Goal: Transaction & Acquisition: Purchase product/service

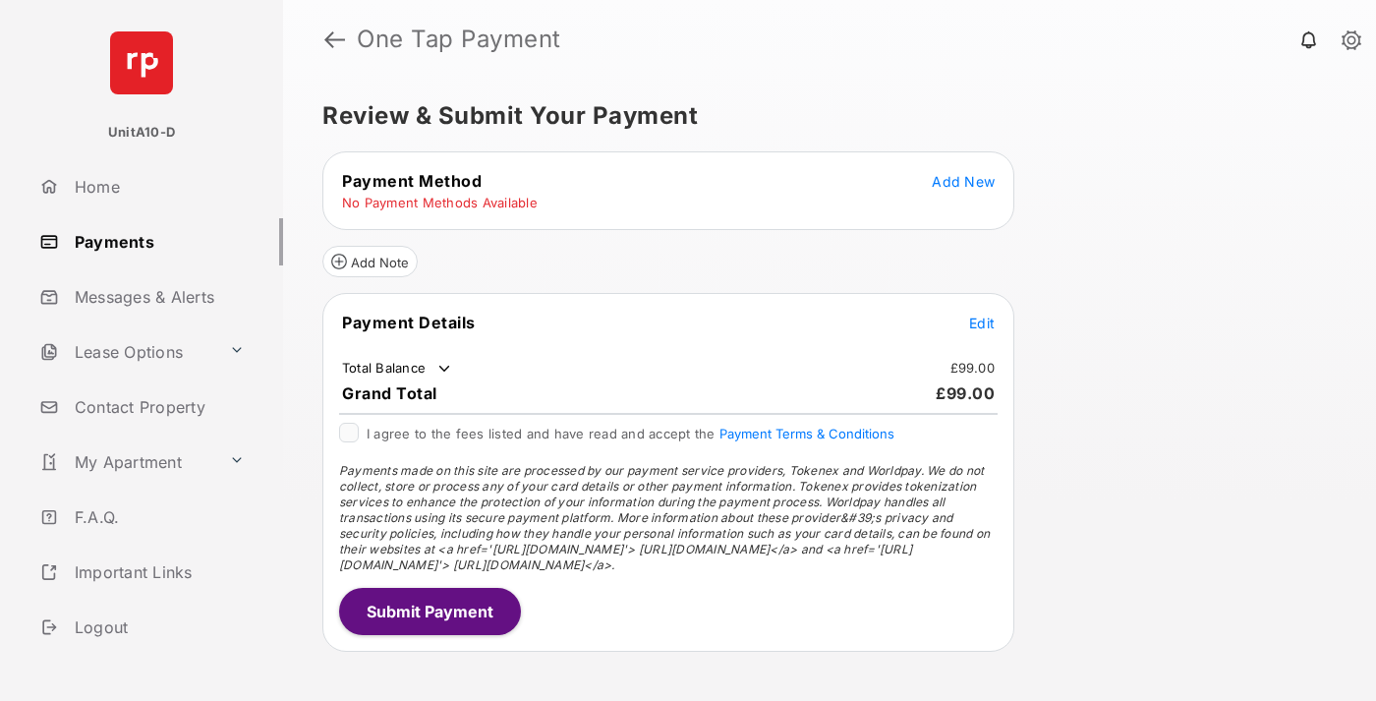
click at [963, 181] on span "Add New" at bounding box center [962, 181] width 63 height 17
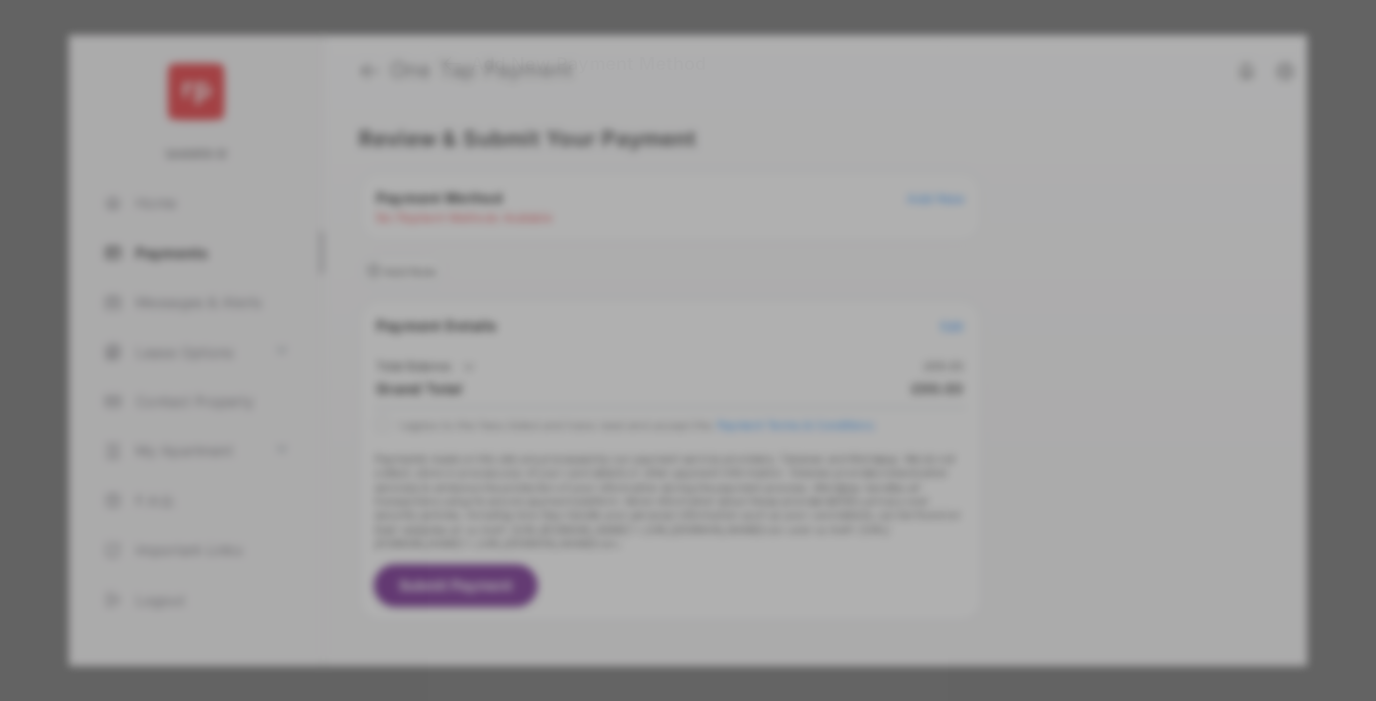
click at [684, 339] on div "BACS Direct Debit" at bounding box center [688, 357] width 440 height 37
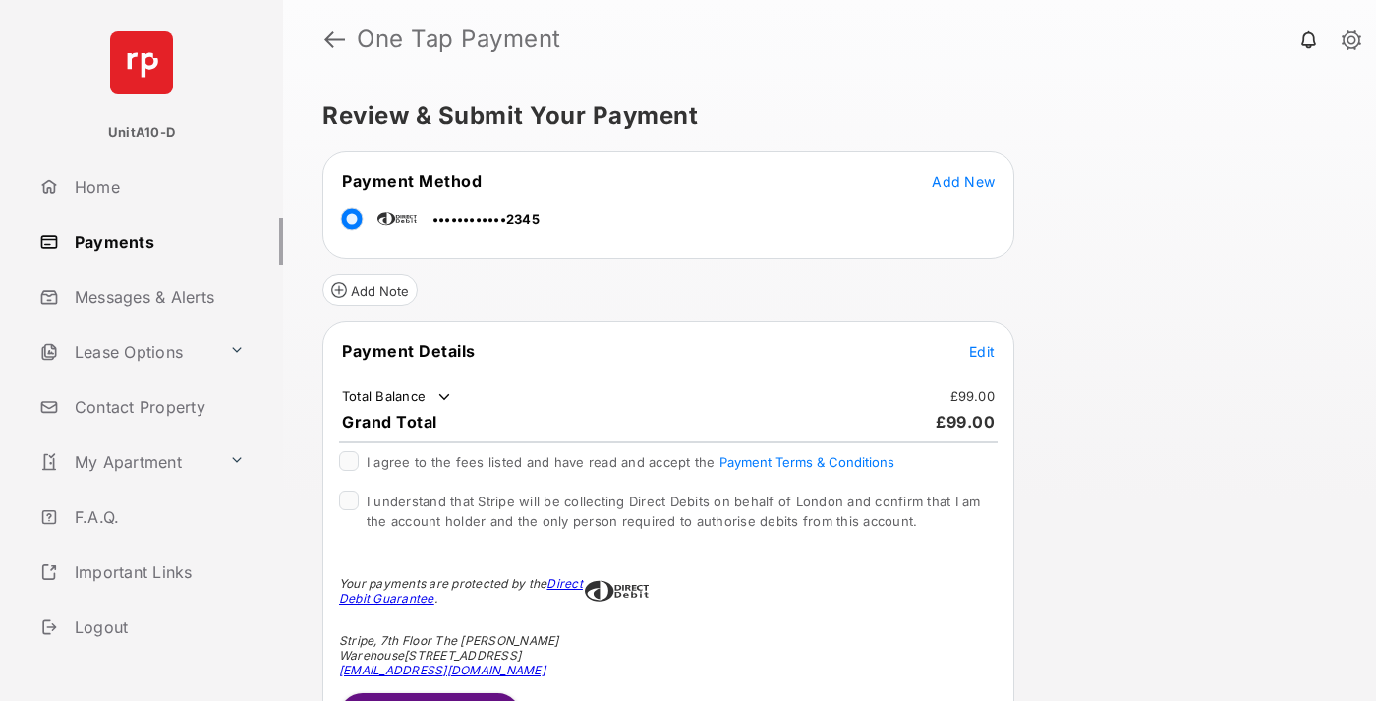
click at [982, 351] on span "Edit" at bounding box center [982, 351] width 26 height 17
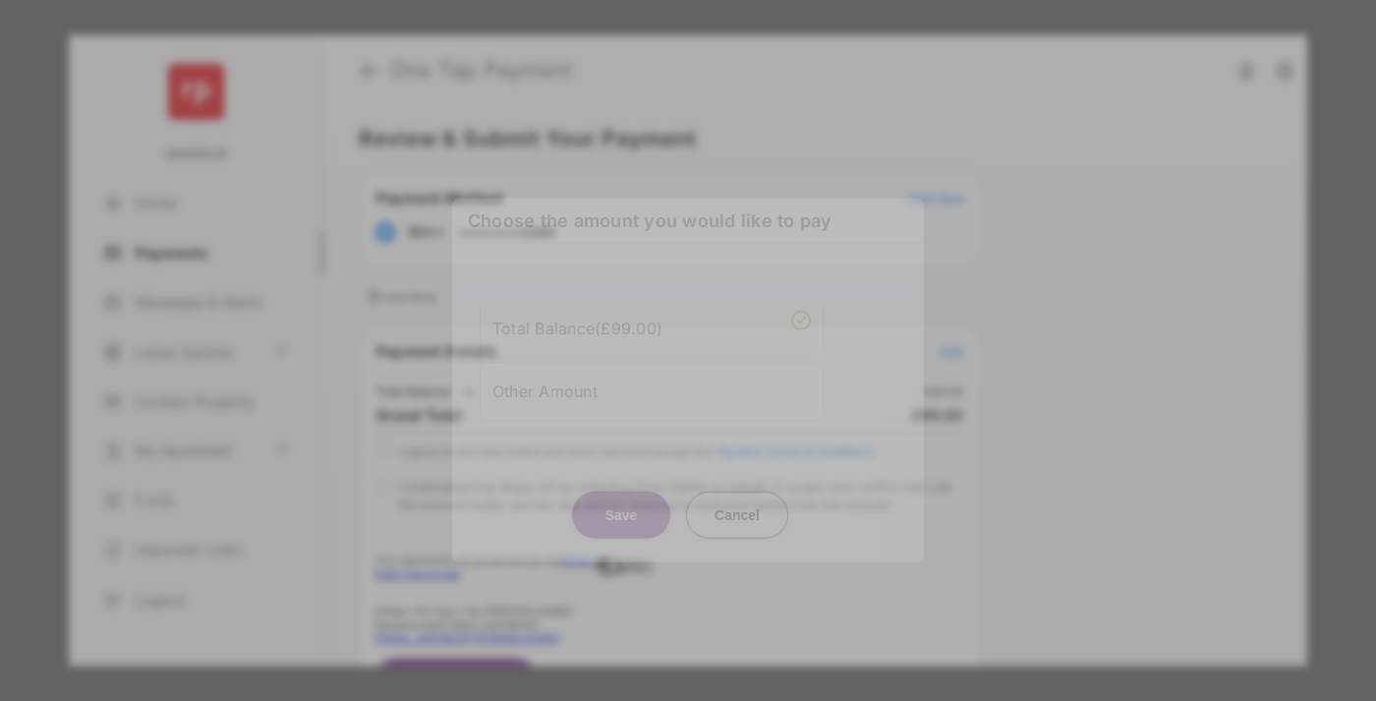
click at [651, 390] on div "Other Amount" at bounding box center [651, 389] width 318 height 33
type input "**"
click at [621, 526] on button "Save" at bounding box center [621, 513] width 98 height 47
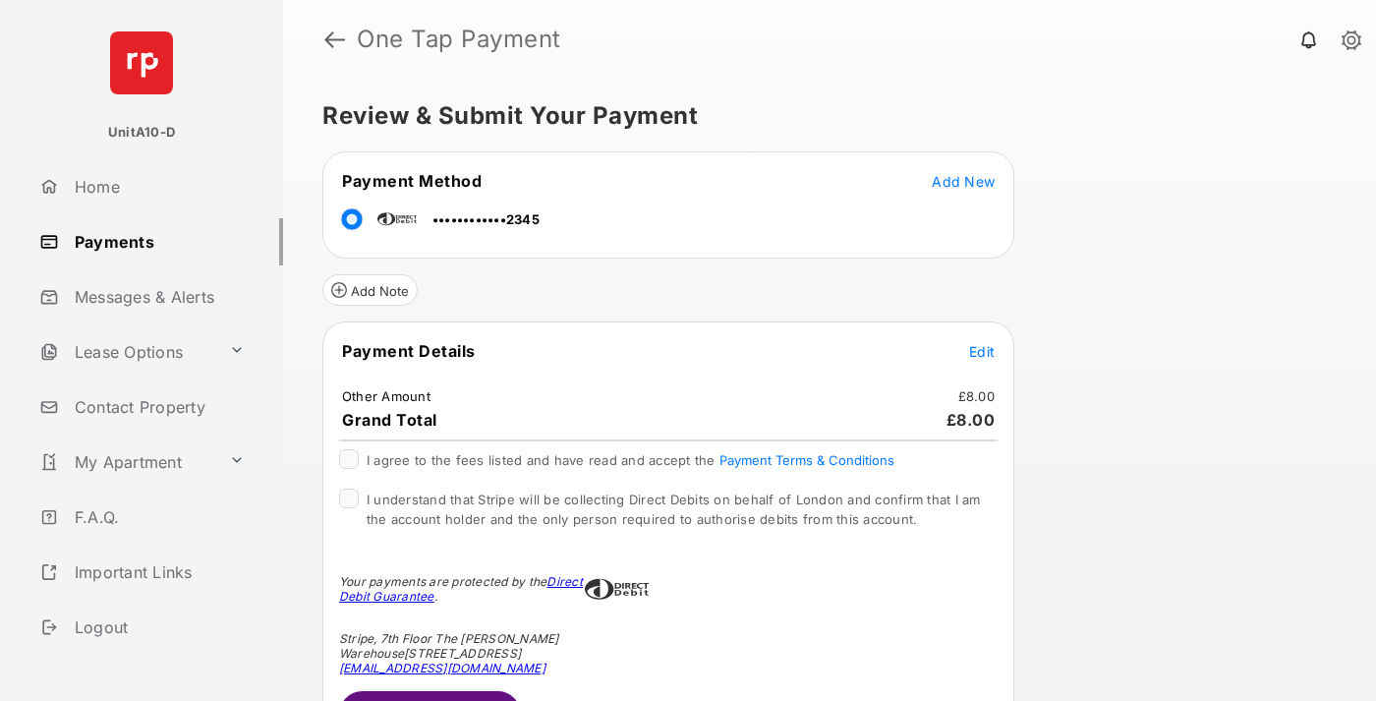
click at [982, 351] on span "Edit" at bounding box center [982, 351] width 26 height 17
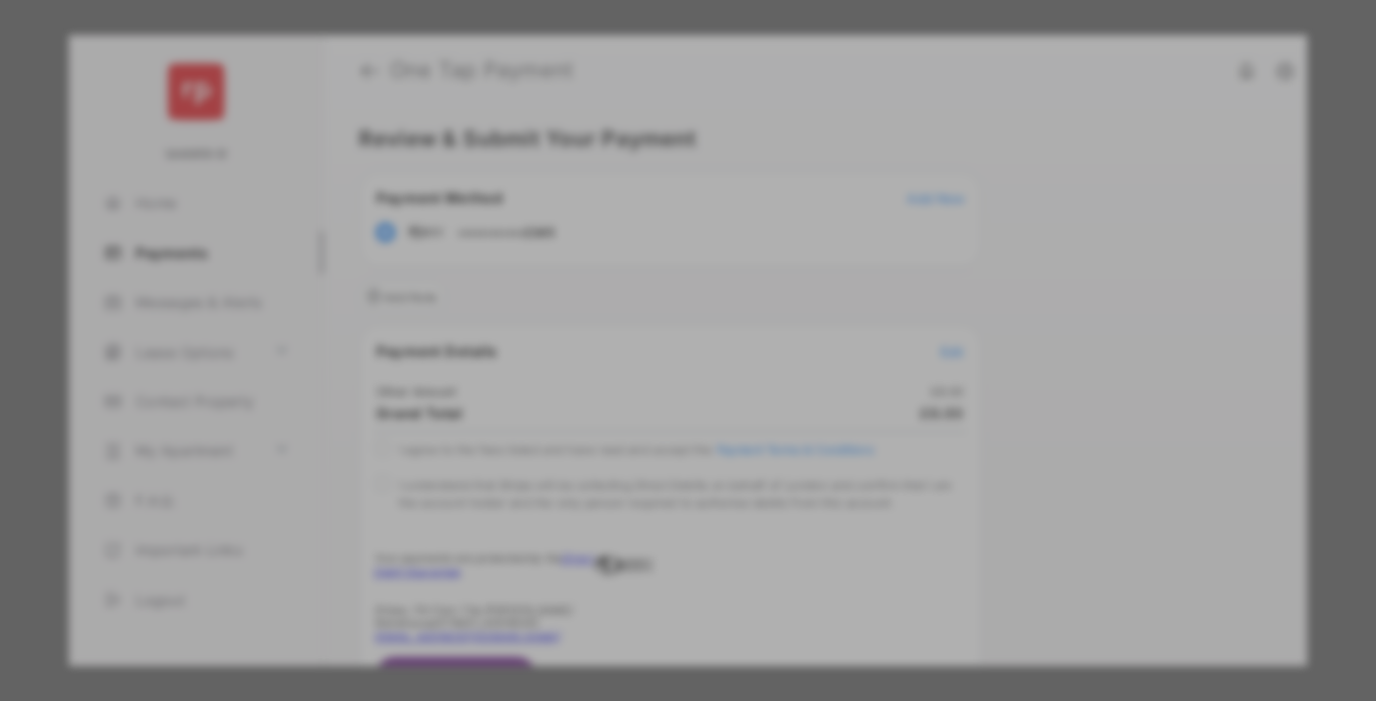
click at [621, 547] on button "Save" at bounding box center [621, 551] width 98 height 47
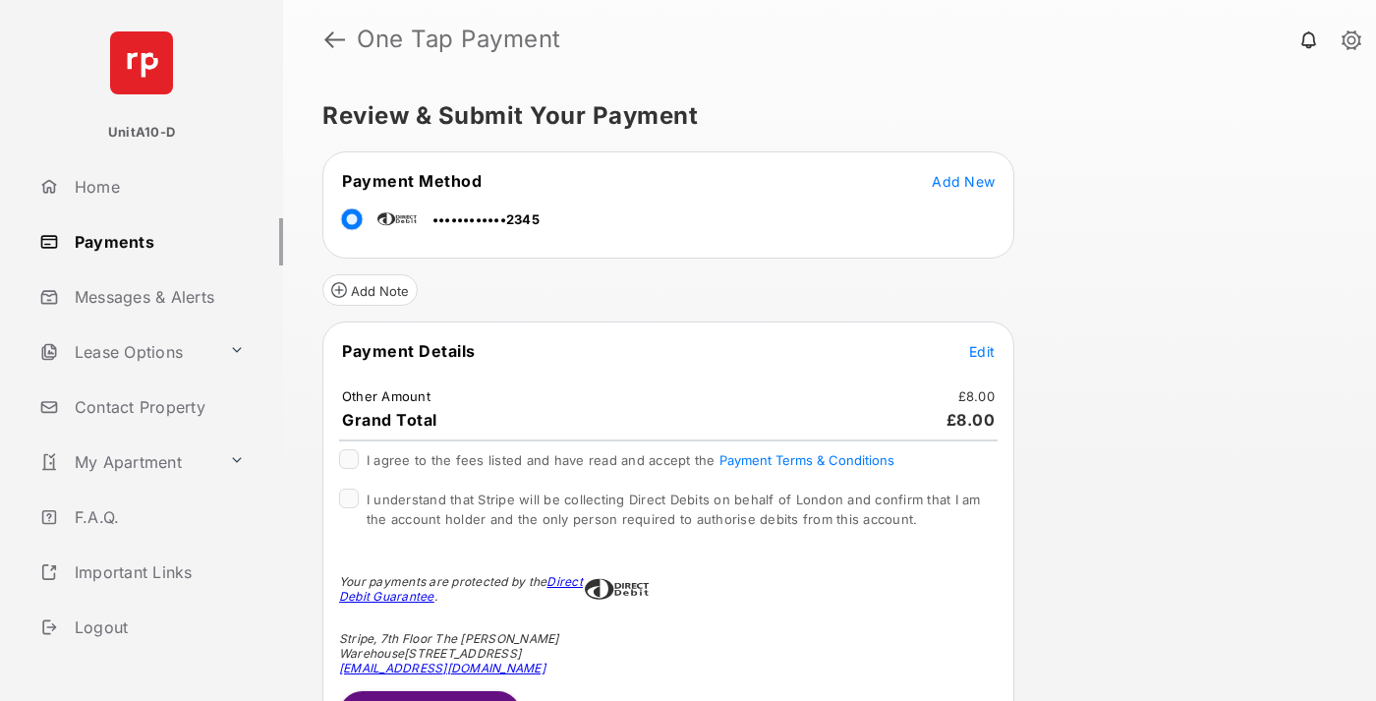
click at [428, 695] on button "Submit Payment" at bounding box center [430, 714] width 182 height 47
